Goal: Register for event/course

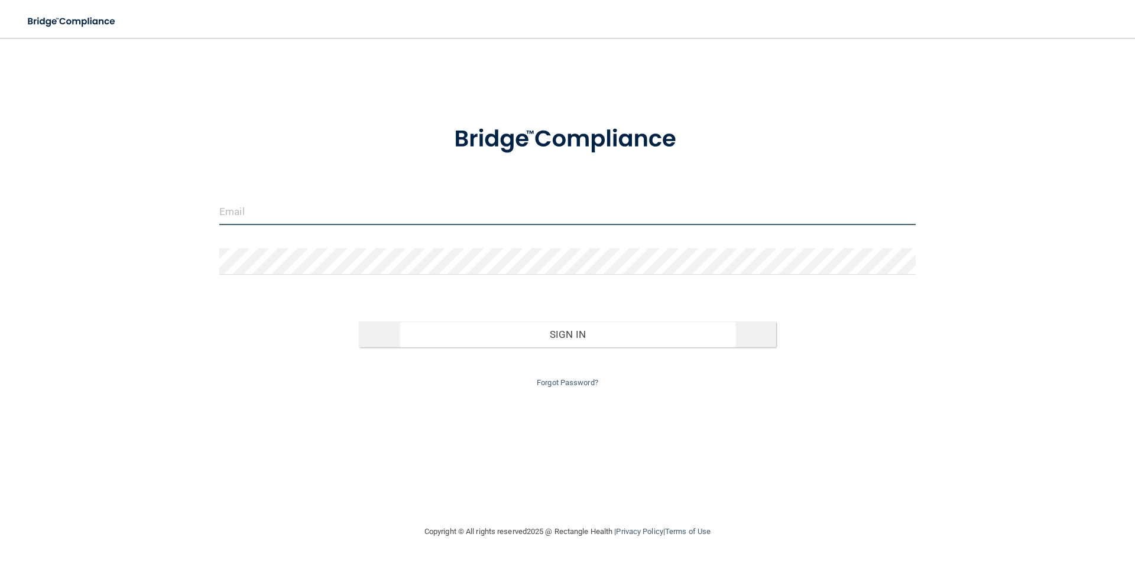
type input "[PERSON_NAME][EMAIL_ADDRESS][DOMAIN_NAME]"
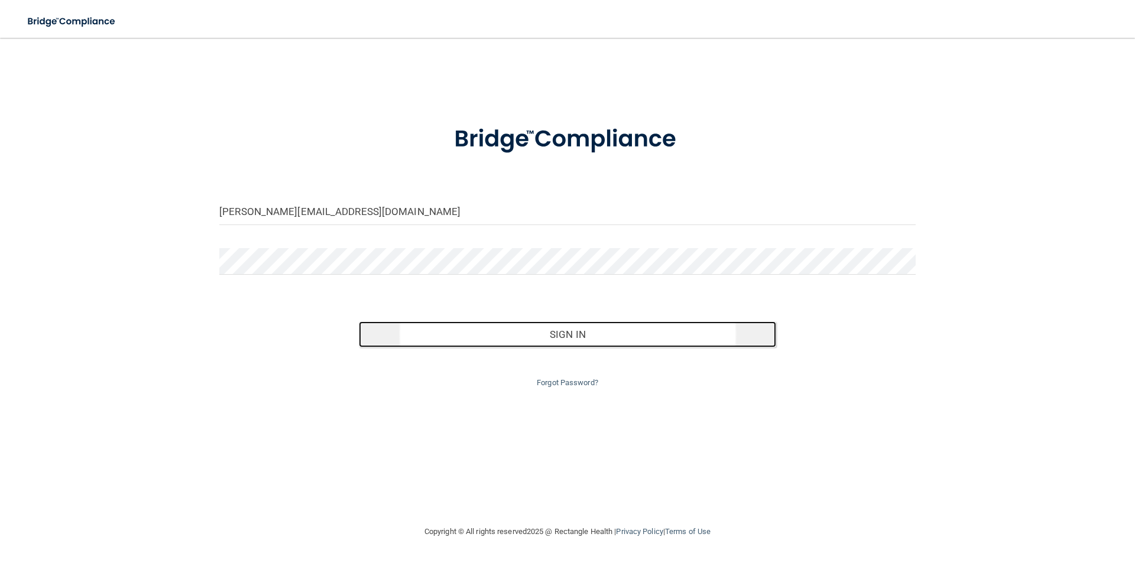
click at [572, 336] on button "Sign In" at bounding box center [568, 334] width 418 height 26
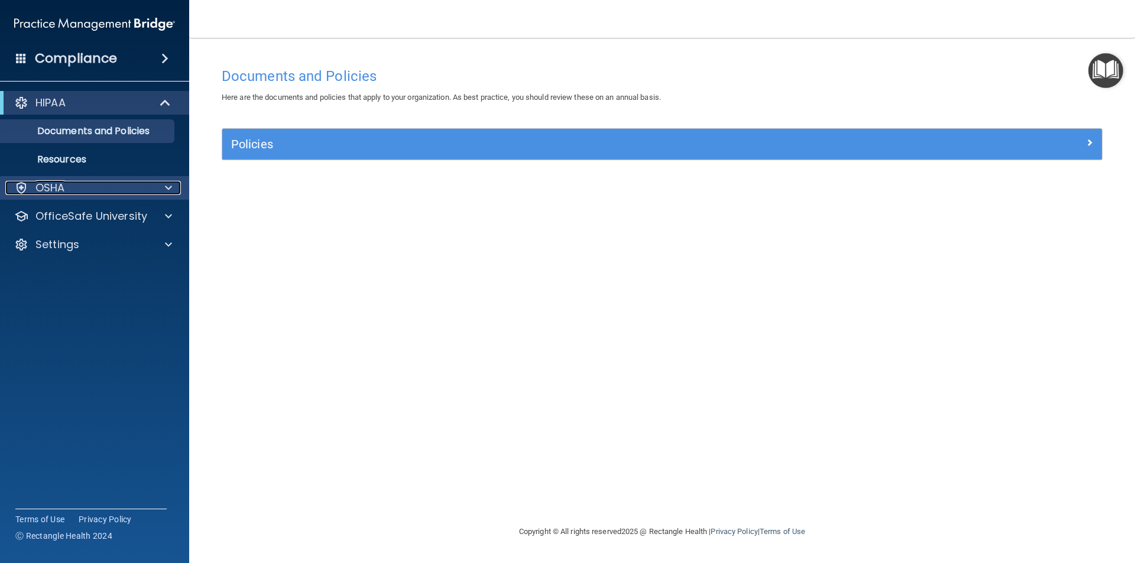
click at [40, 187] on p "OSHA" at bounding box center [50, 188] width 30 height 14
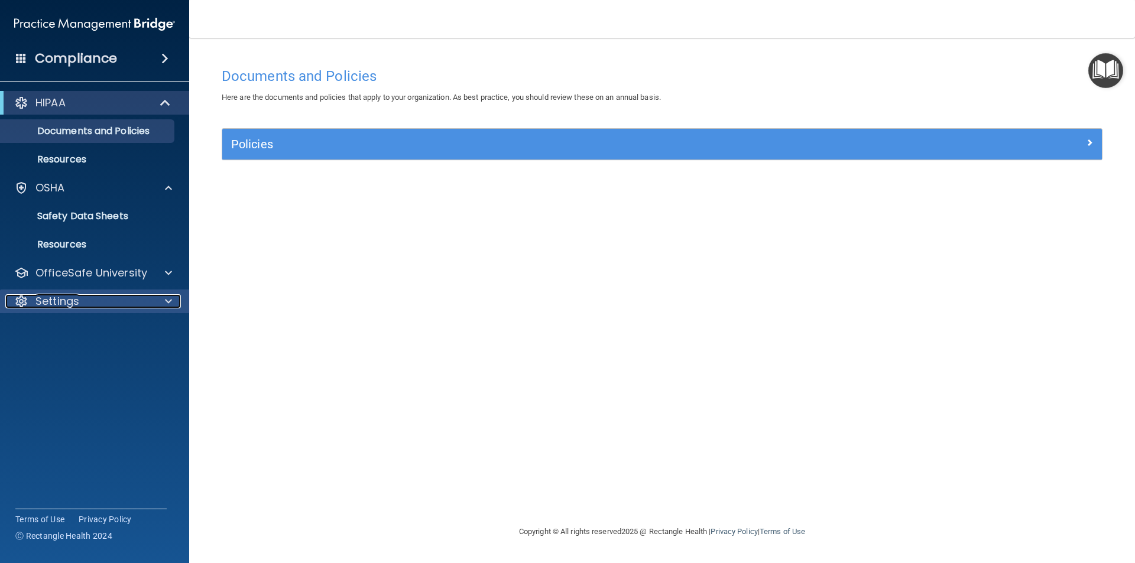
click at [165, 297] on span at bounding box center [168, 301] width 7 height 14
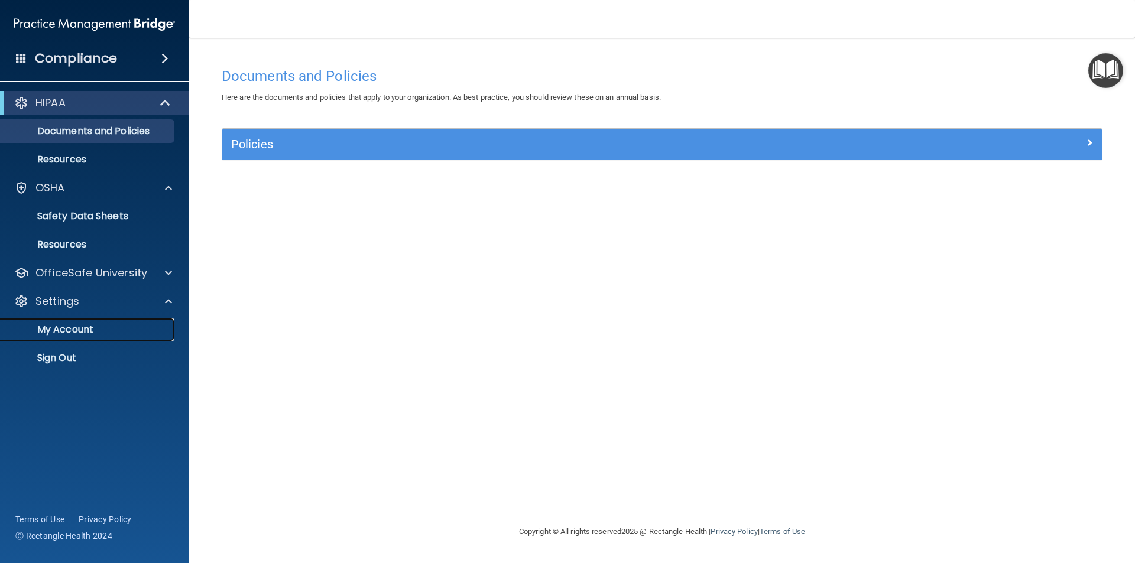
click at [79, 330] on p "My Account" at bounding box center [88, 330] width 161 height 12
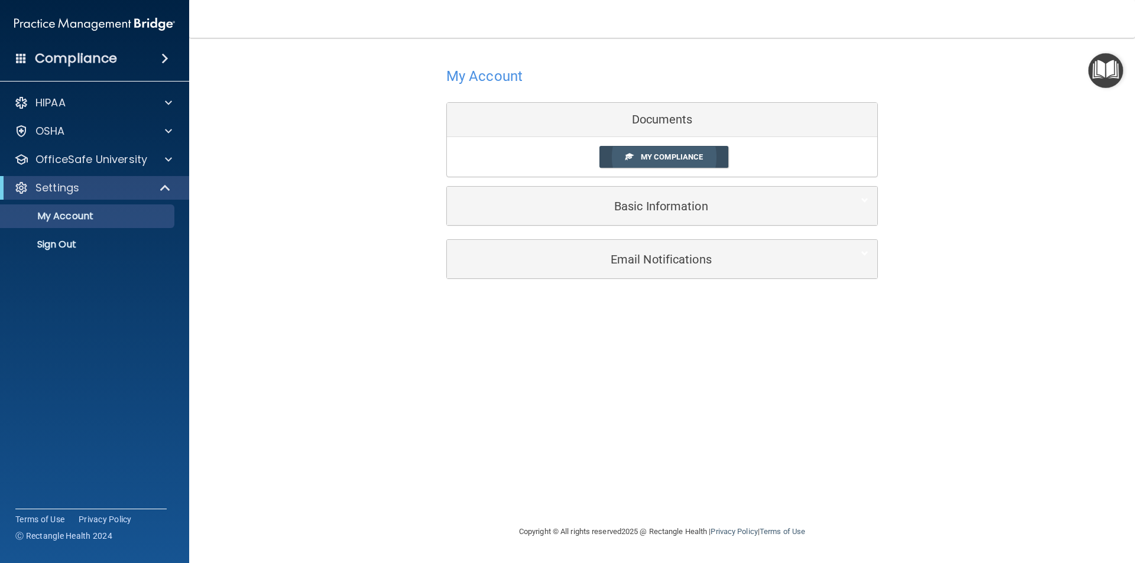
click at [695, 153] on span "My Compliance" at bounding box center [672, 156] width 62 height 9
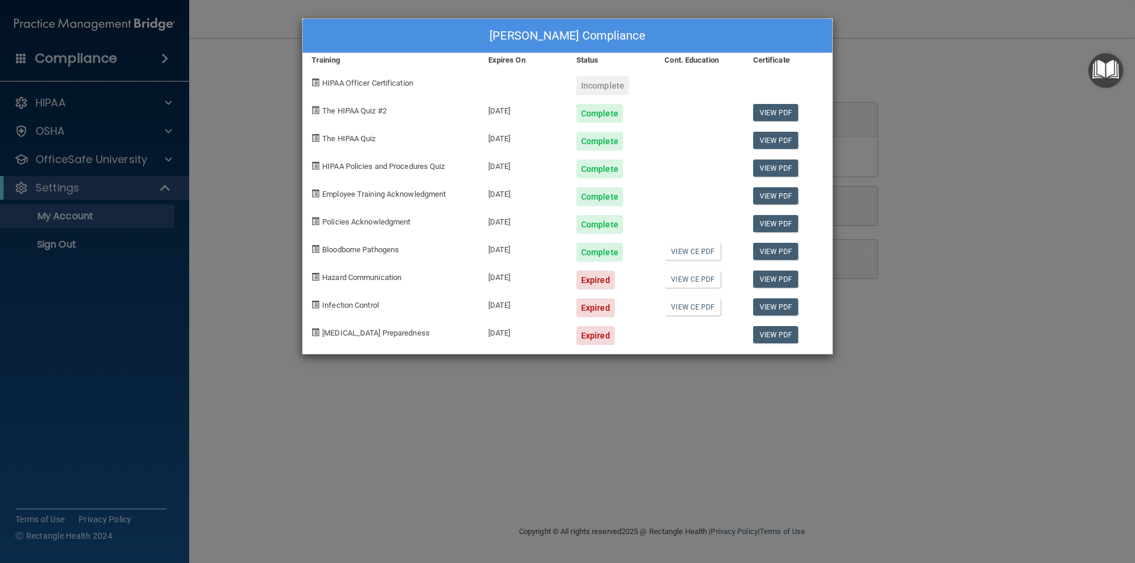
click at [593, 279] on div "Expired" at bounding box center [595, 280] width 38 height 19
click at [385, 274] on span "Hazard Communication" at bounding box center [361, 277] width 79 height 9
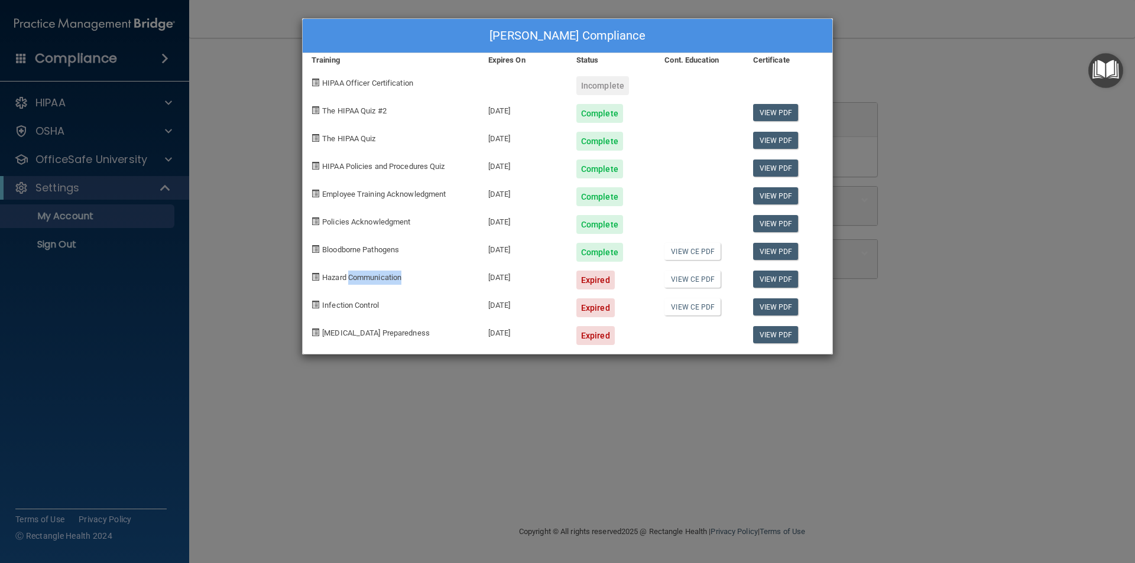
click at [385, 274] on span "Hazard Communication" at bounding box center [361, 277] width 79 height 9
click at [337, 275] on span "Hazard Communication" at bounding box center [361, 277] width 79 height 9
click at [166, 103] on div "Ronny Young's Compliance Training Expires On Status Cont. Education Certificate…" at bounding box center [567, 281] width 1135 height 563
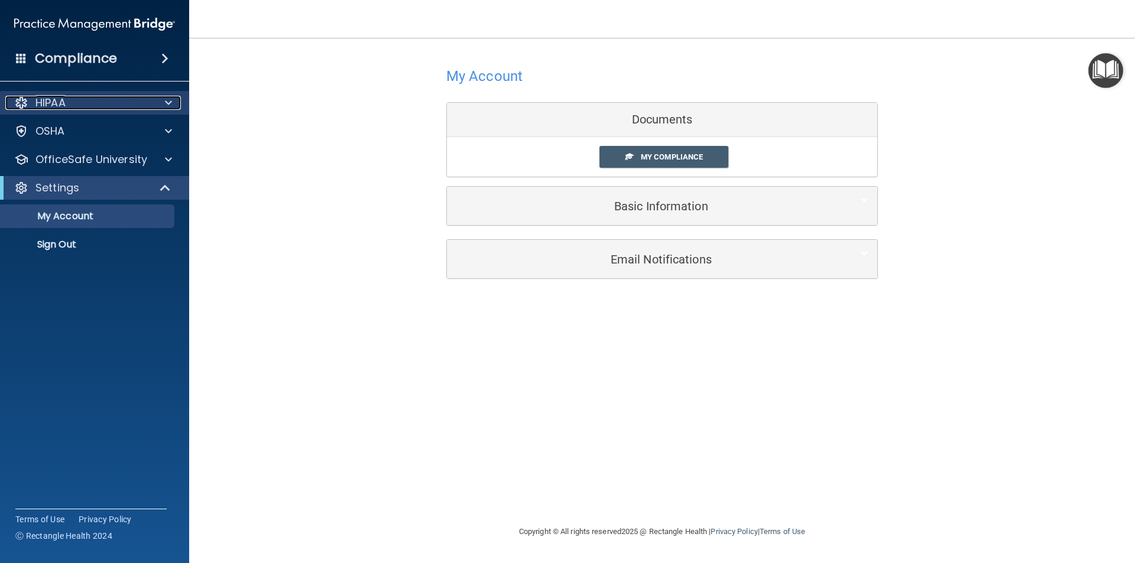
click at [170, 103] on span at bounding box center [168, 103] width 7 height 14
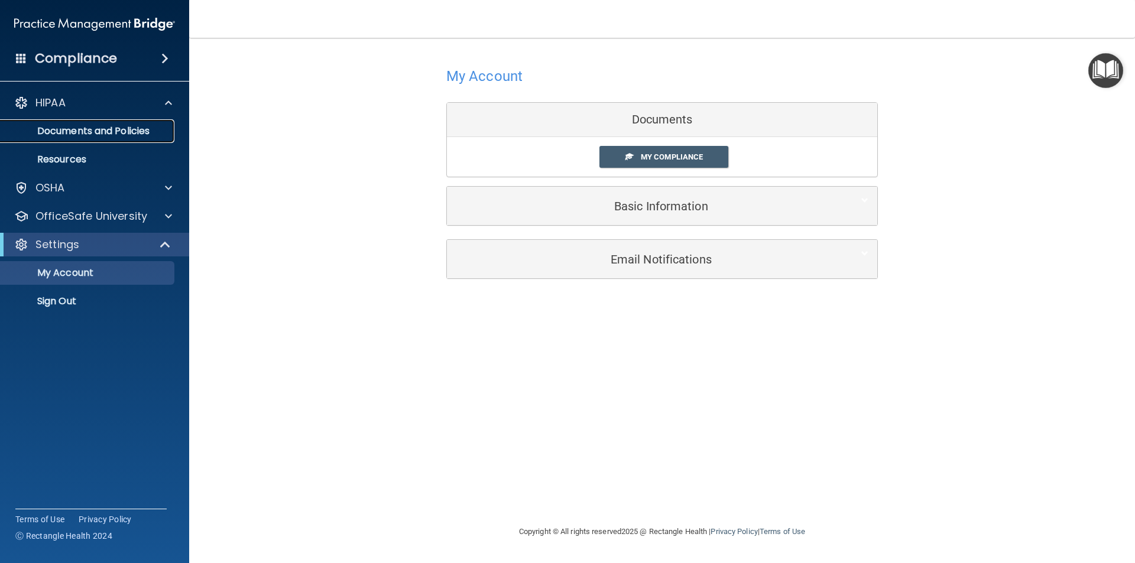
click at [134, 135] on p "Documents and Policies" at bounding box center [88, 131] width 161 height 12
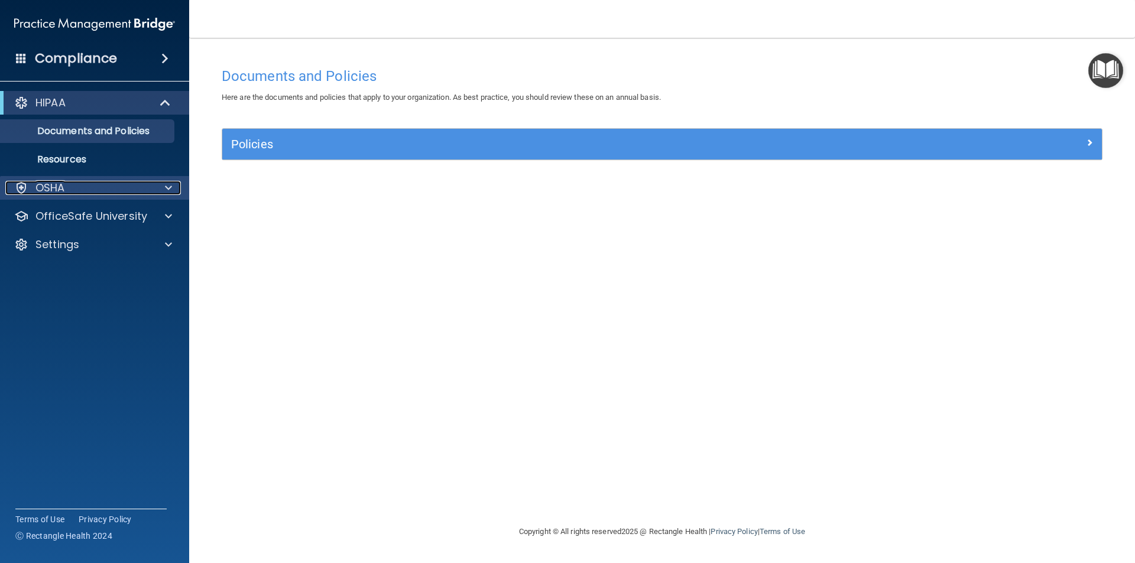
click at [172, 187] on div at bounding box center [167, 188] width 30 height 14
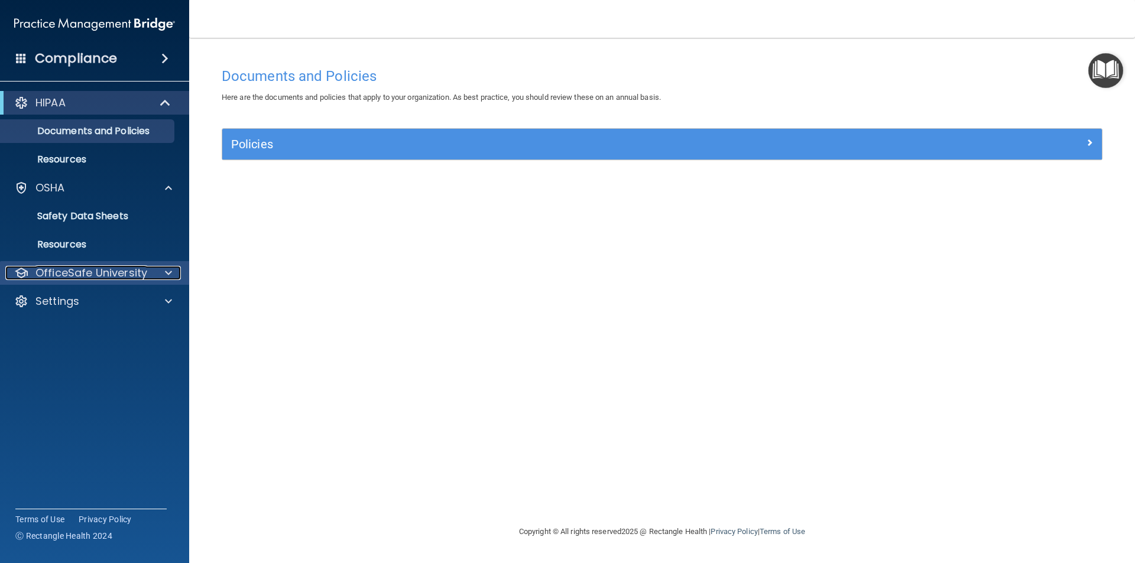
click at [167, 275] on span at bounding box center [168, 273] width 7 height 14
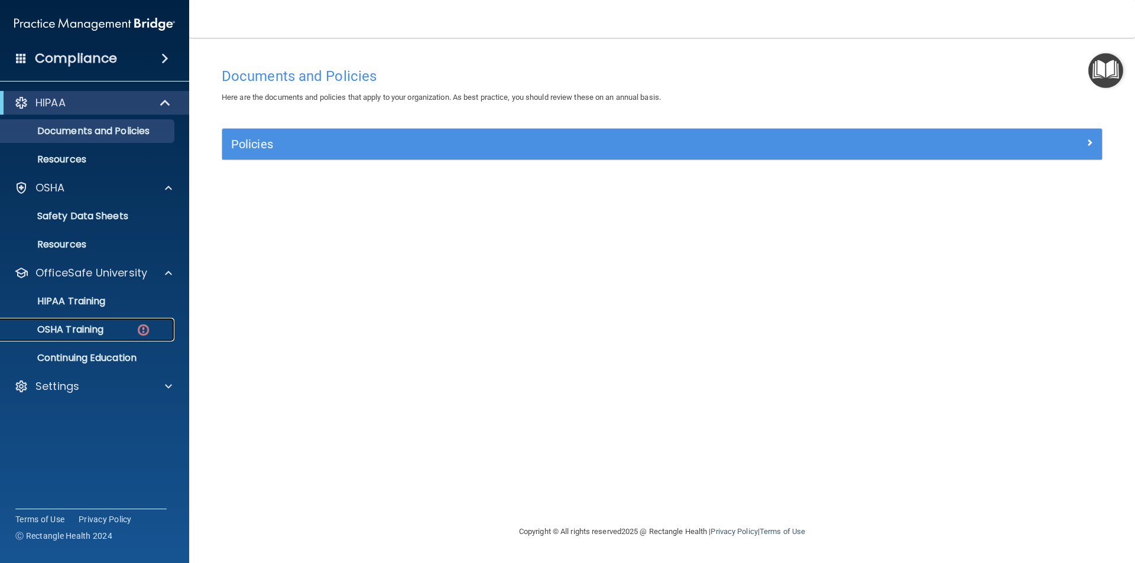
click at [75, 331] on p "OSHA Training" at bounding box center [56, 330] width 96 height 12
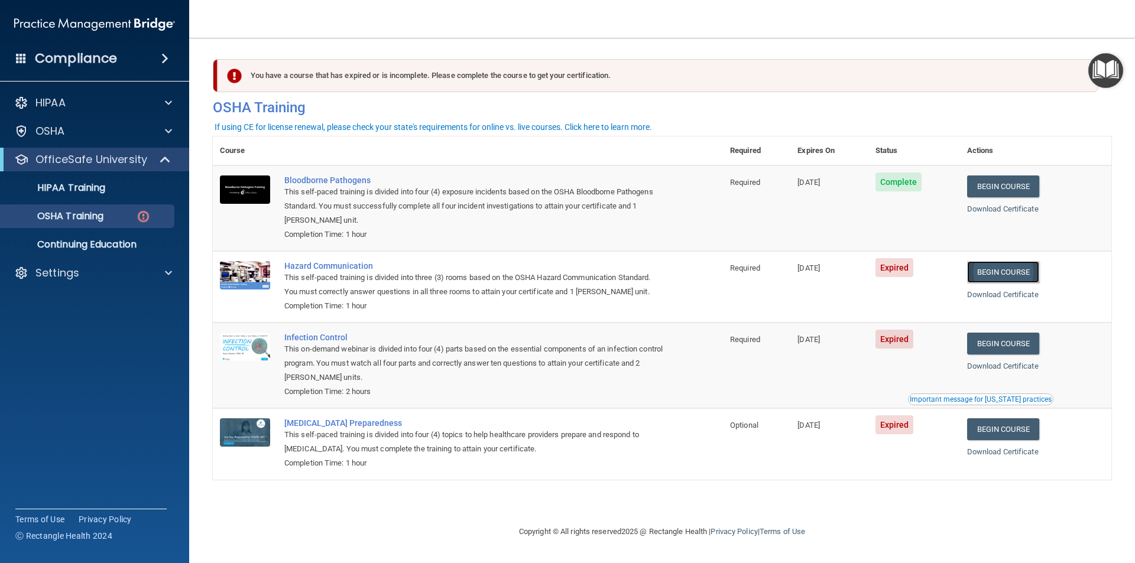
click at [1019, 269] on link "Begin Course" at bounding box center [1003, 272] width 72 height 22
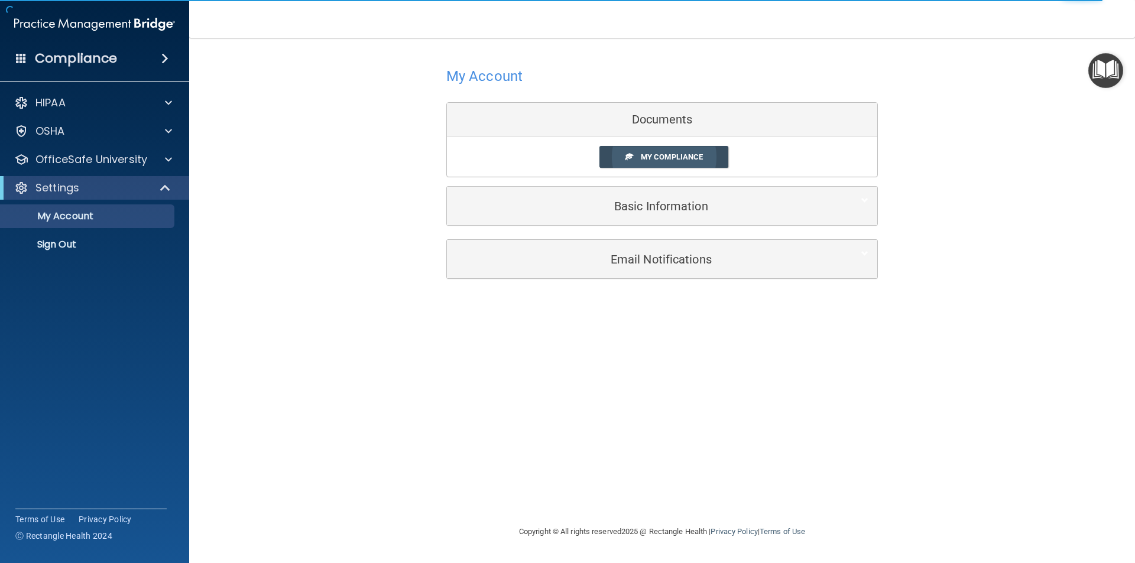
click at [669, 158] on span "My Compliance" at bounding box center [672, 156] width 62 height 9
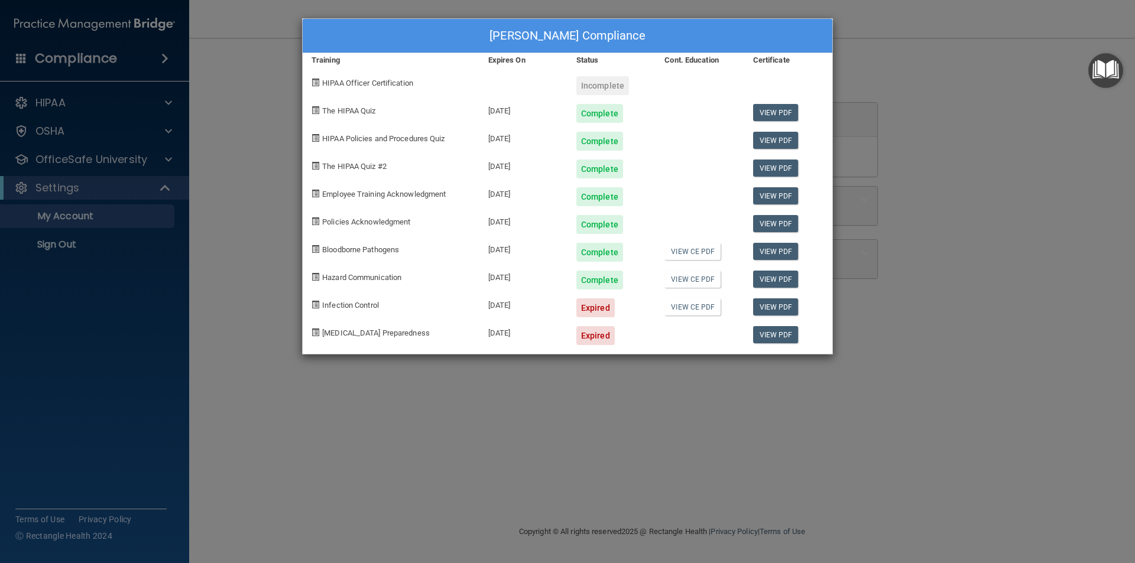
click at [954, 116] on div "Ronny Young's Compliance Training Expires On Status Cont. Education Certificate…" at bounding box center [567, 281] width 1135 height 563
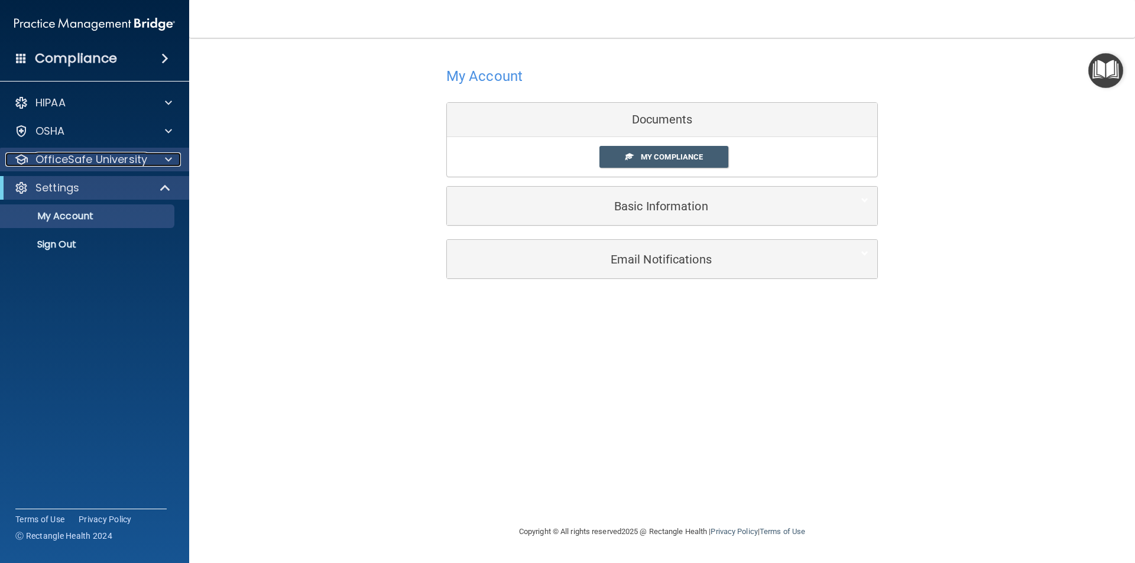
click at [167, 159] on span at bounding box center [168, 159] width 7 height 14
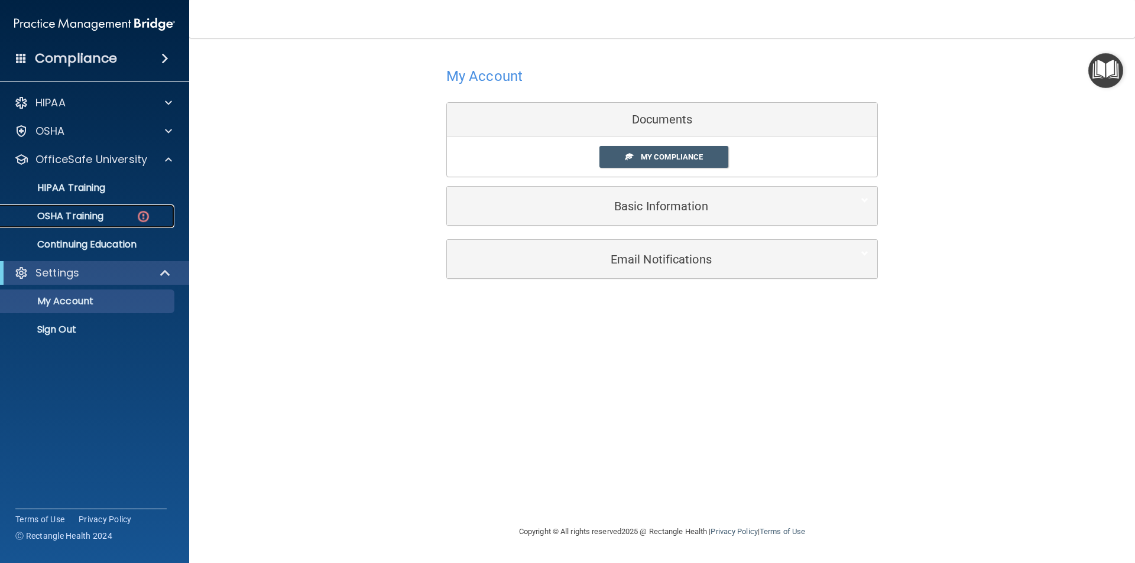
click at [137, 216] on img at bounding box center [143, 216] width 15 height 15
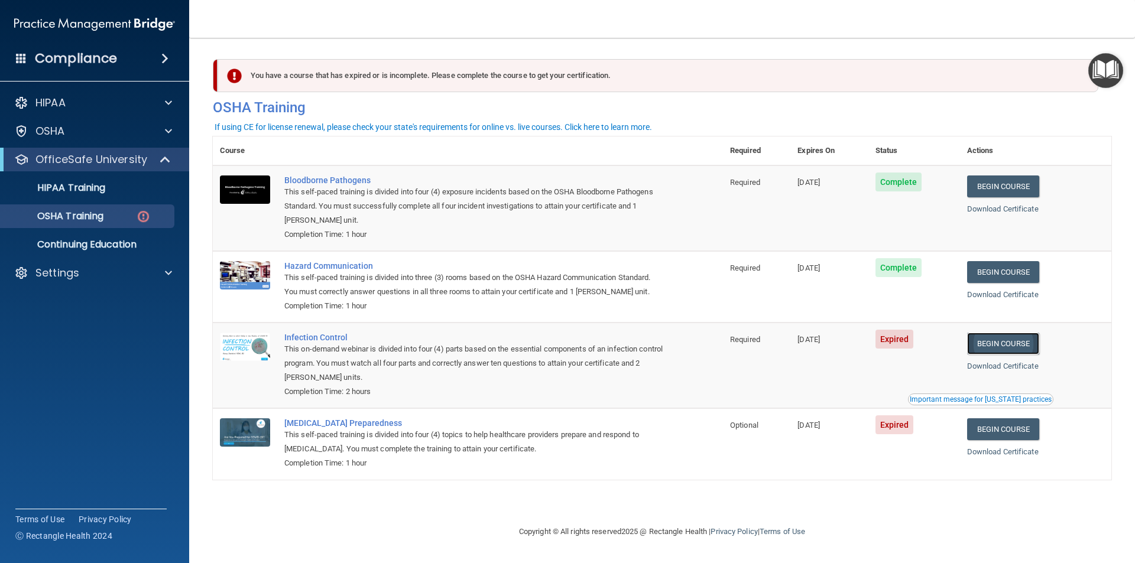
click at [1015, 341] on link "Begin Course" at bounding box center [1003, 344] width 72 height 22
